Goal: Information Seeking & Learning: Understand process/instructions

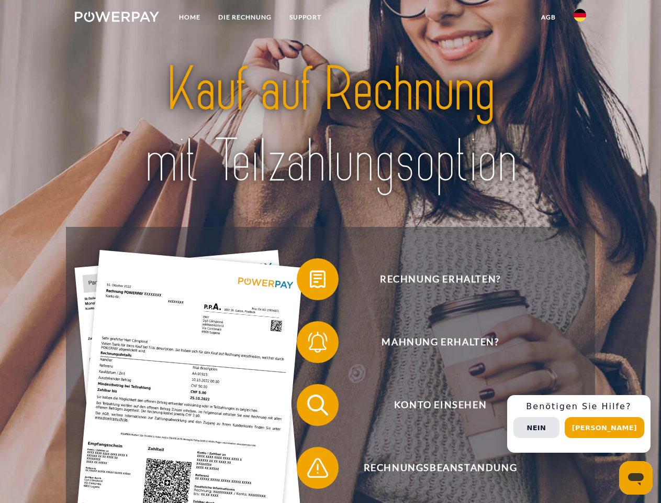
click at [117, 18] on img at bounding box center [117, 17] width 84 height 10
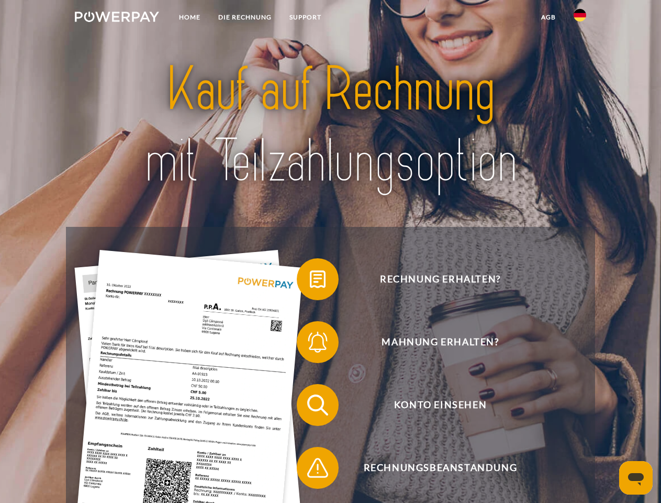
click at [580, 18] on img at bounding box center [580, 15] width 13 height 13
click at [548, 17] on link "agb" at bounding box center [549, 17] width 32 height 19
click at [310, 281] on span at bounding box center [302, 279] width 52 height 52
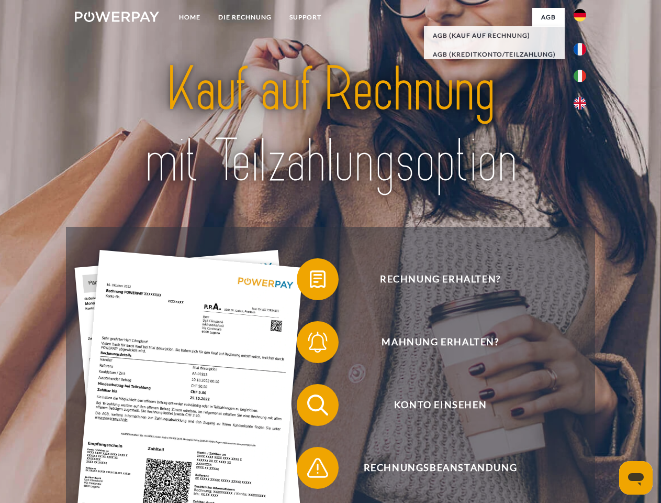
click at [310, 344] on span at bounding box center [302, 342] width 52 height 52
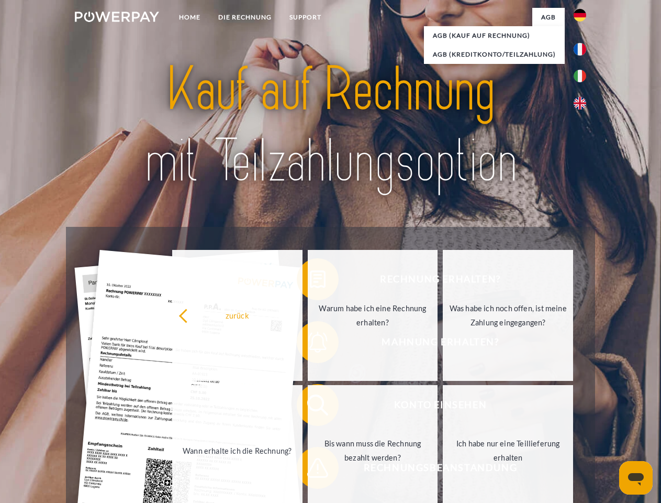
click at [310, 407] on link "Bis wann muss die Rechnung bezahlt werden?" at bounding box center [373, 450] width 130 height 131
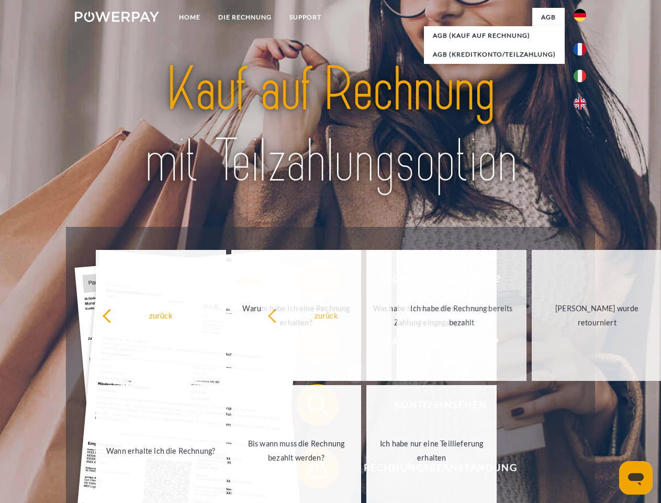
click at [310, 470] on span at bounding box center [302, 467] width 52 height 52
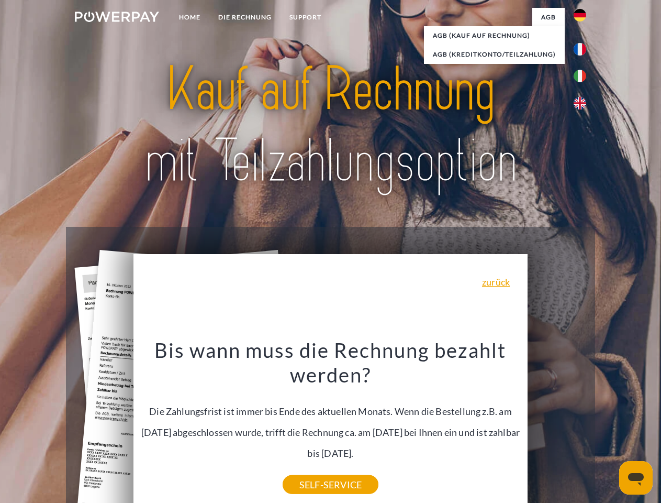
click at [583, 424] on div "Rechnung erhalten? Mahnung erhalten? Konto einsehen" at bounding box center [330, 436] width 529 height 419
click at [557, 426] on span "Konto einsehen" at bounding box center [440, 405] width 257 height 42
click at [608, 427] on header "Home DIE RECHNUNG SUPPORT" at bounding box center [330, 361] width 661 height 723
